Goal: Transaction & Acquisition: Subscribe to service/newsletter

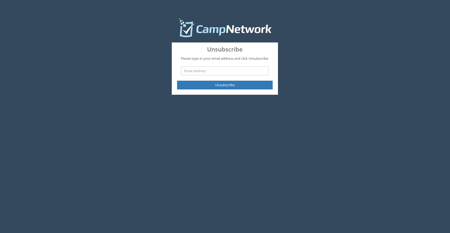
click at [207, 69] on input "text" at bounding box center [225, 70] width 88 height 9
type input "[EMAIL_ADDRESS][DOMAIN_NAME]"
click at [177, 81] on button "Unsubscribe" at bounding box center [224, 85] width 95 height 9
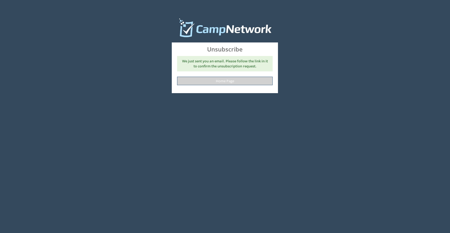
click at [210, 80] on link "Home Page" at bounding box center [224, 81] width 95 height 9
